Goal: Task Accomplishment & Management: Manage account settings

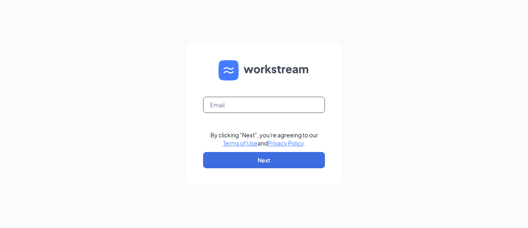
click at [267, 106] on input "text" at bounding box center [264, 105] width 122 height 16
type input "[EMAIL_ADDRESS][DOMAIN_NAME]"
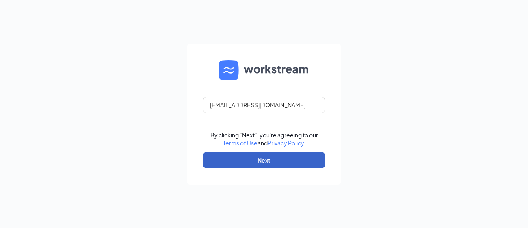
click at [289, 160] on button "Next" at bounding box center [264, 160] width 122 height 16
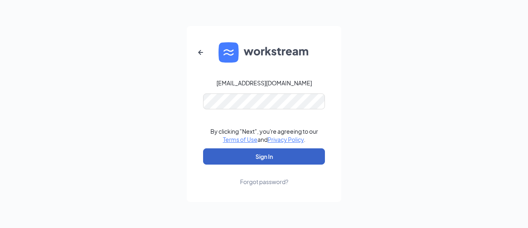
click at [298, 152] on button "Sign In" at bounding box center [264, 156] width 122 height 16
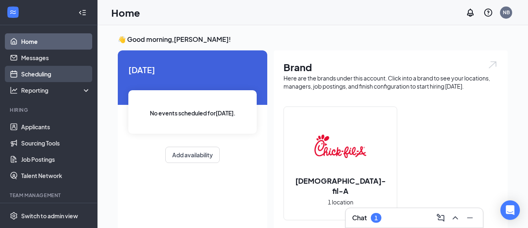
click at [51, 71] on link "Scheduling" at bounding box center [55, 74] width 69 height 16
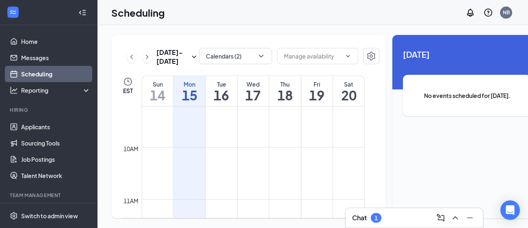
scroll to position [481, 0]
click at [144, 62] on icon "ChevronRight" at bounding box center [147, 57] width 8 height 10
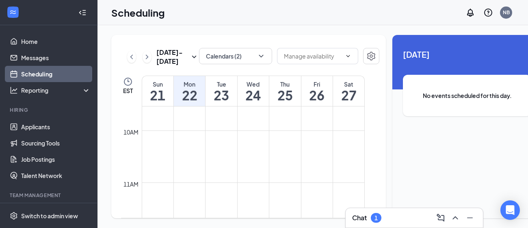
scroll to position [503, 0]
drag, startPoint x: 192, startPoint y: 168, endPoint x: 191, endPoint y: 181, distance: 13.0
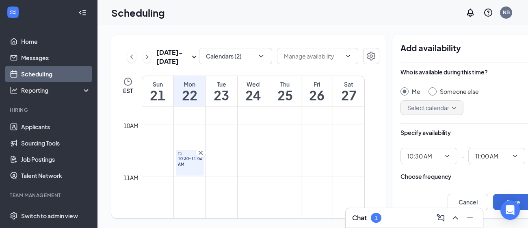
type input "10:30 AM"
type input "11:00 AM"
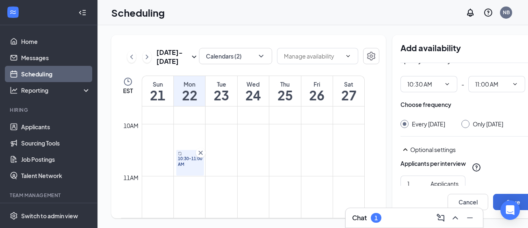
scroll to position [72, 0]
click at [481, 124] on div "Only Monday, Sep 22" at bounding box center [488, 123] width 30 height 8
click at [467, 124] on input "Only Monday, Sep 22" at bounding box center [465, 122] width 6 height 6
radio input "true"
radio input "false"
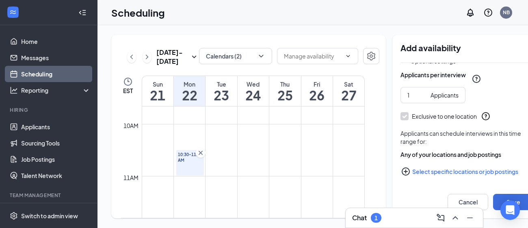
scroll to position [162, 0]
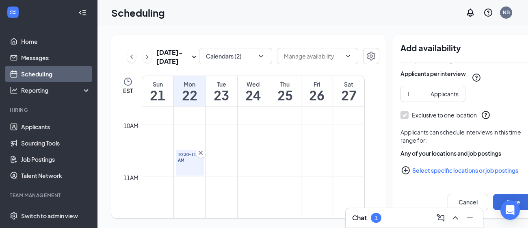
click at [492, 167] on button "Select specific locations or job postings" at bounding box center [467, 170] width 133 height 16
checkbox input "true"
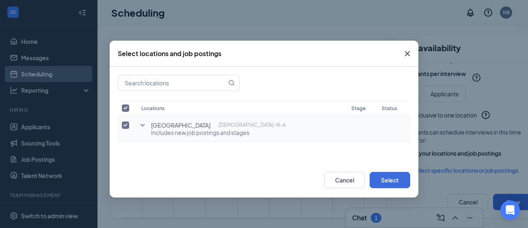
click at [125, 121] on input "checkbox" at bounding box center [125, 124] width 7 height 7
checkbox input "false"
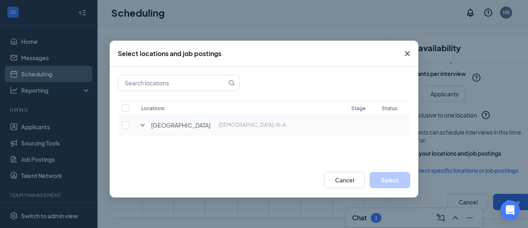
click at [143, 124] on icon "SmallChevronDown" at bounding box center [143, 125] width 4 height 2
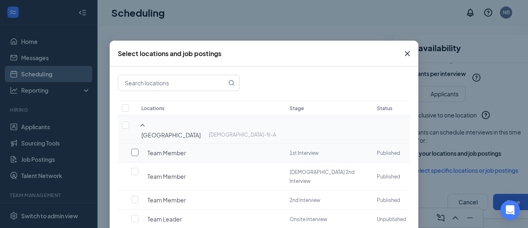
click at [136, 149] on input "checkbox" at bounding box center [134, 152] width 7 height 7
checkbox input "false"
checkbox input "true"
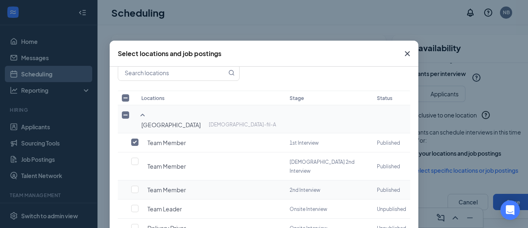
scroll to position [23, 0]
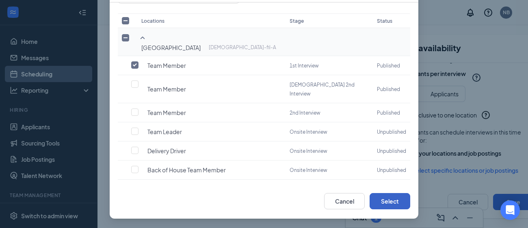
click at [407, 197] on button "Select" at bounding box center [390, 201] width 41 height 16
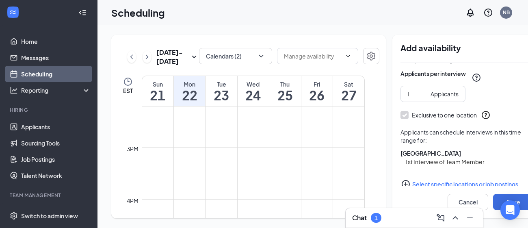
scroll to position [758, 0]
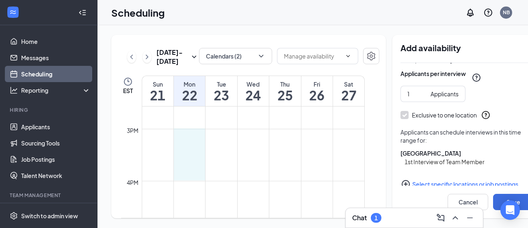
drag, startPoint x: 191, startPoint y: 147, endPoint x: 190, endPoint y: 191, distance: 43.5
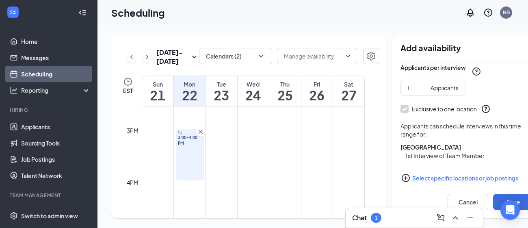
scroll to position [177, 0]
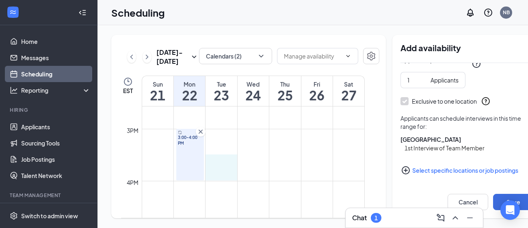
drag, startPoint x: 219, startPoint y: 178, endPoint x: 219, endPoint y: 189, distance: 10.2
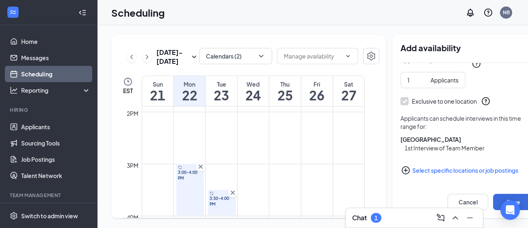
scroll to position [717, 0]
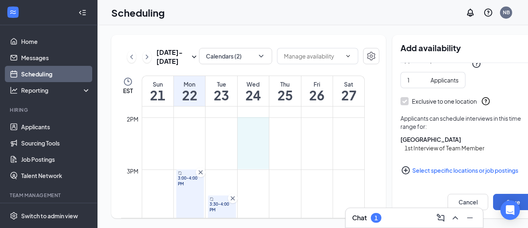
drag, startPoint x: 257, startPoint y: 138, endPoint x: 256, endPoint y: 179, distance: 41.4
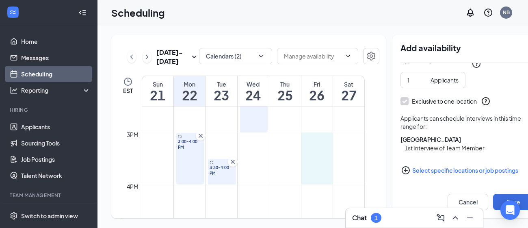
scroll to position [754, 0]
drag, startPoint x: 316, startPoint y: 155, endPoint x: 318, endPoint y: 199, distance: 43.9
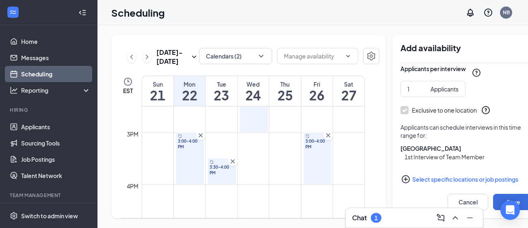
scroll to position [204, 0]
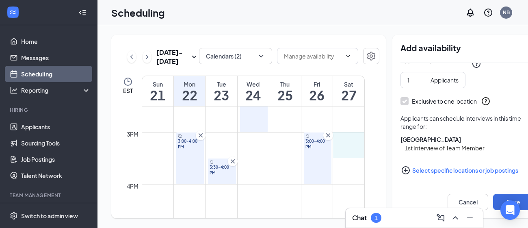
drag, startPoint x: 351, startPoint y: 152, endPoint x: 351, endPoint y: 171, distance: 19.5
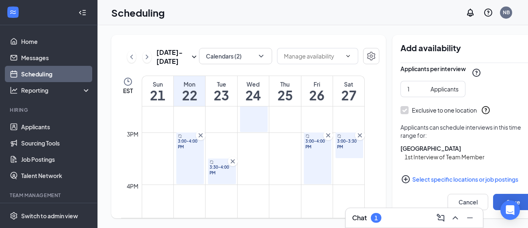
scroll to position [213, 0]
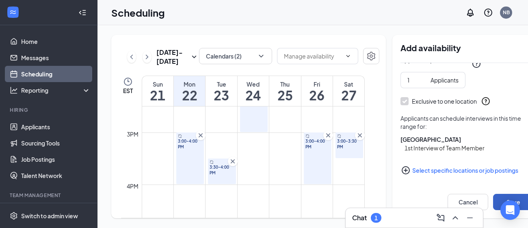
click at [493, 201] on button "Save" at bounding box center [513, 202] width 41 height 16
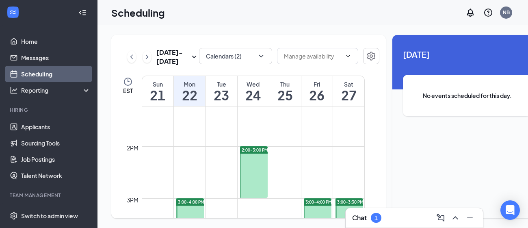
scroll to position [687, 0]
